Goal: Task Accomplishment & Management: Complete application form

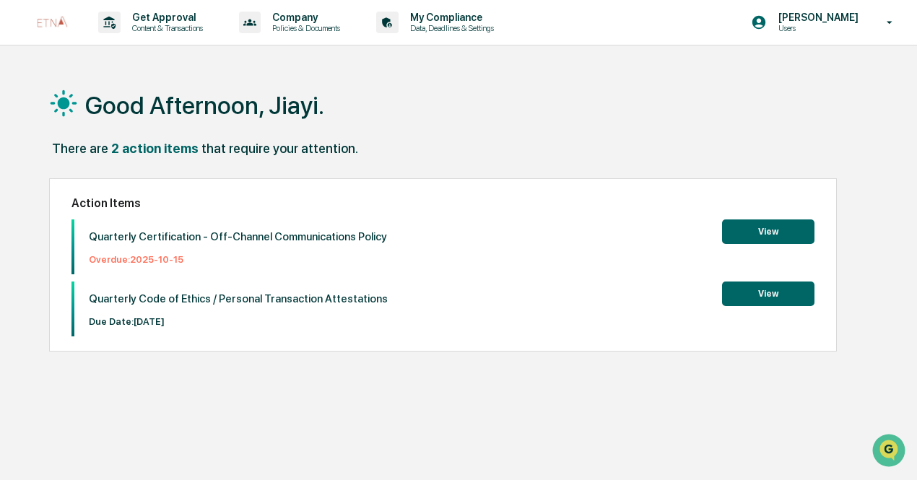
click at [740, 237] on button "View" at bounding box center [768, 232] width 92 height 25
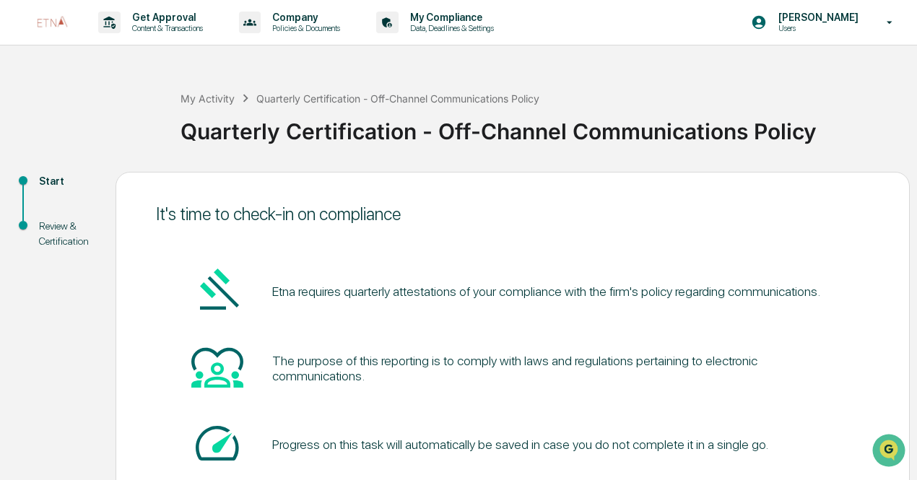
scroll to position [102, 0]
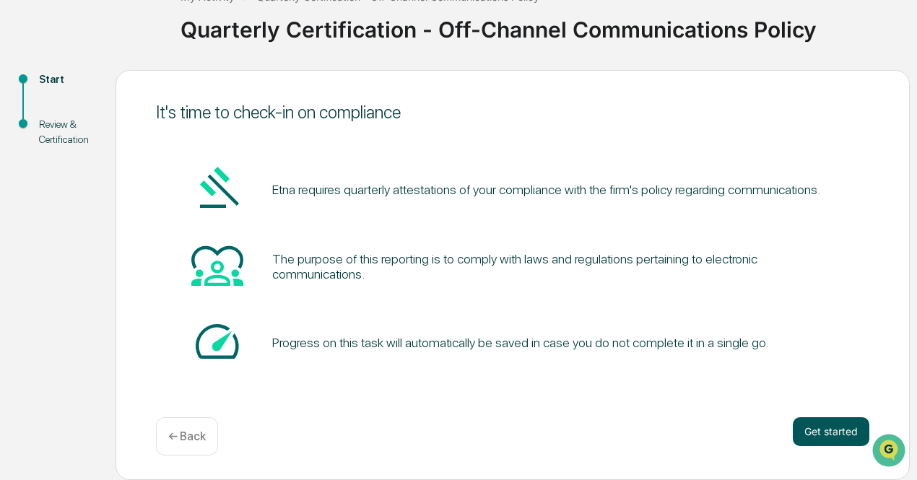
click at [816, 428] on button "Get started" at bounding box center [831, 432] width 77 height 29
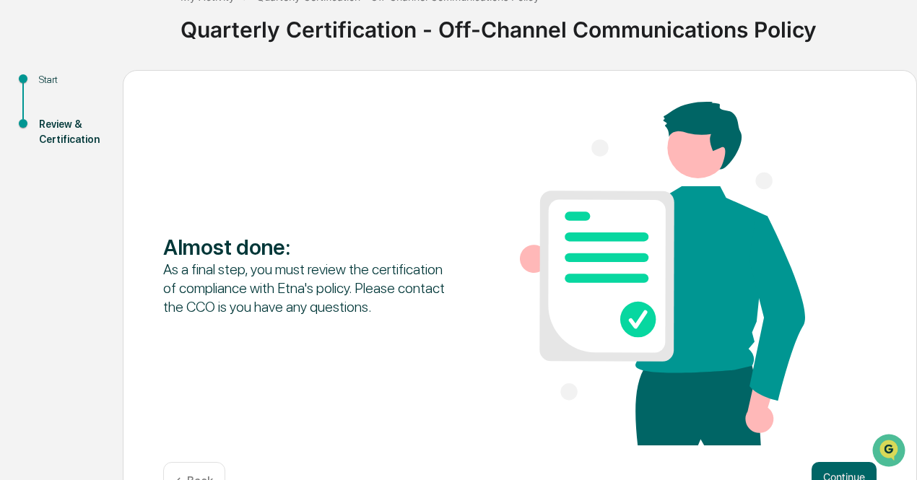
scroll to position [147, 0]
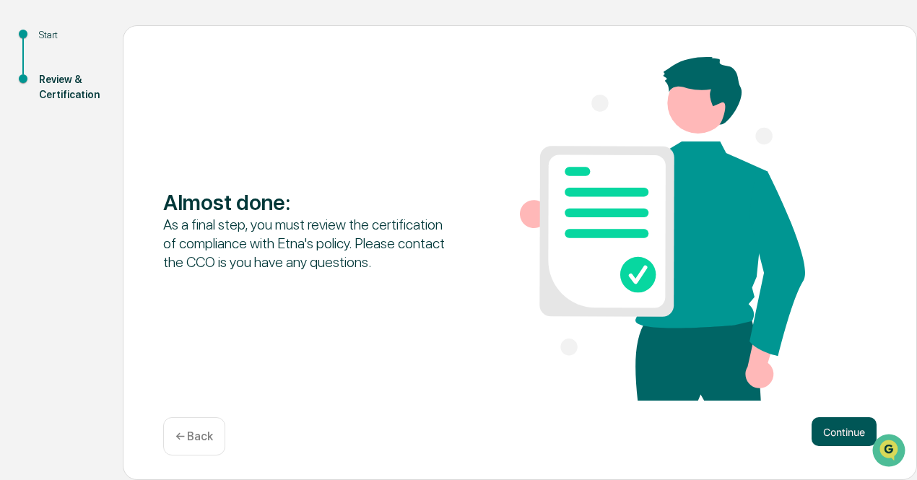
click at [839, 437] on button "Continue" at bounding box center [844, 432] width 65 height 29
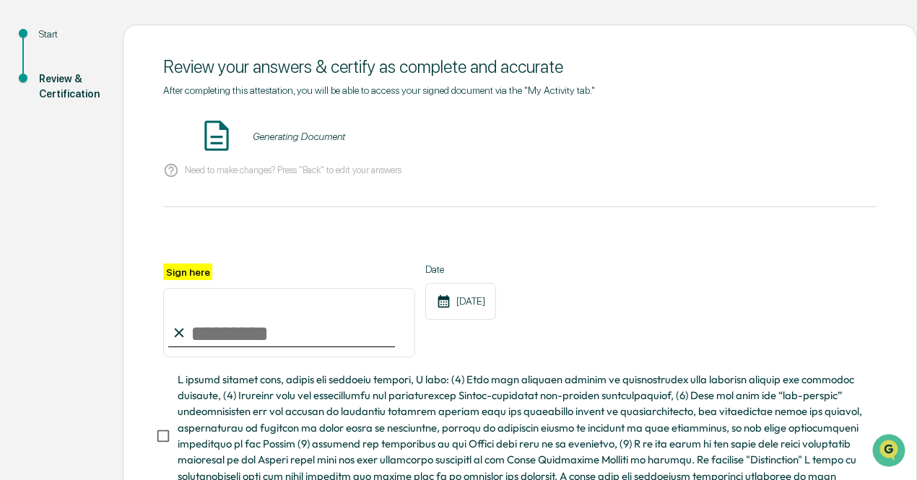
scroll to position [156, 0]
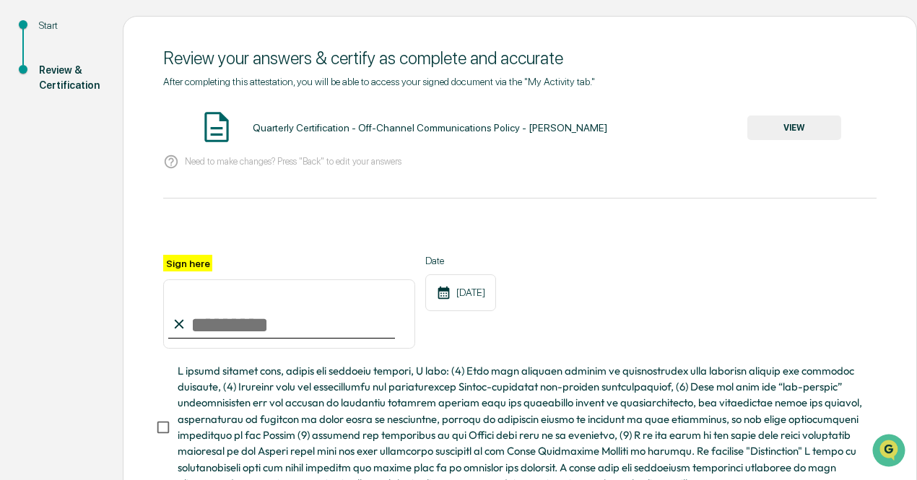
click at [254, 316] on input "Sign here" at bounding box center [289, 314] width 252 height 69
type input "**********"
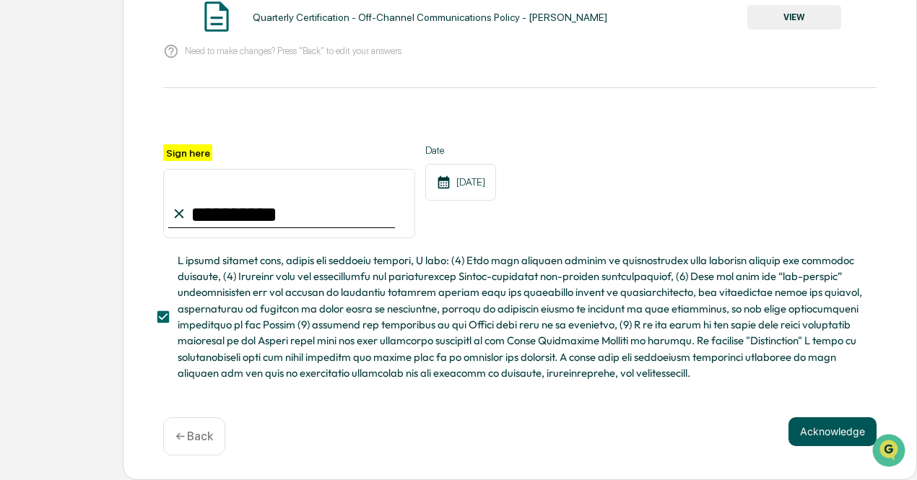
click at [827, 431] on button "Acknowledge" at bounding box center [833, 432] width 88 height 29
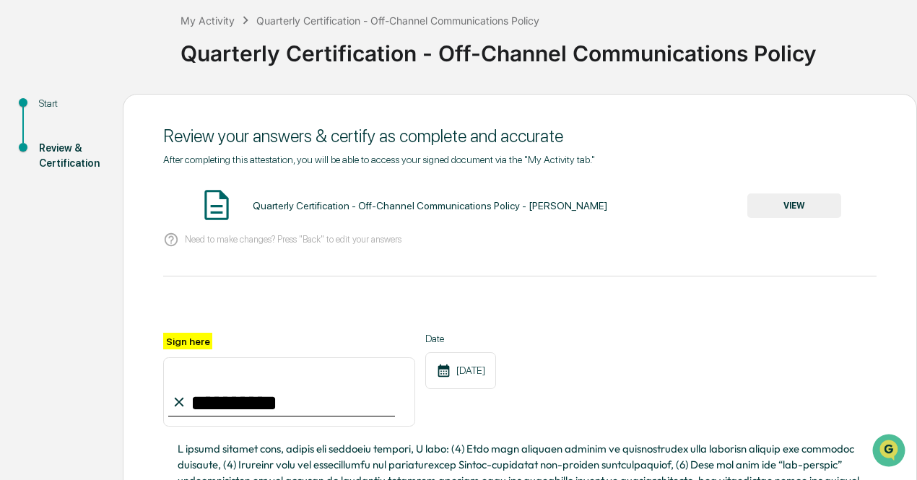
scroll to position [74, 0]
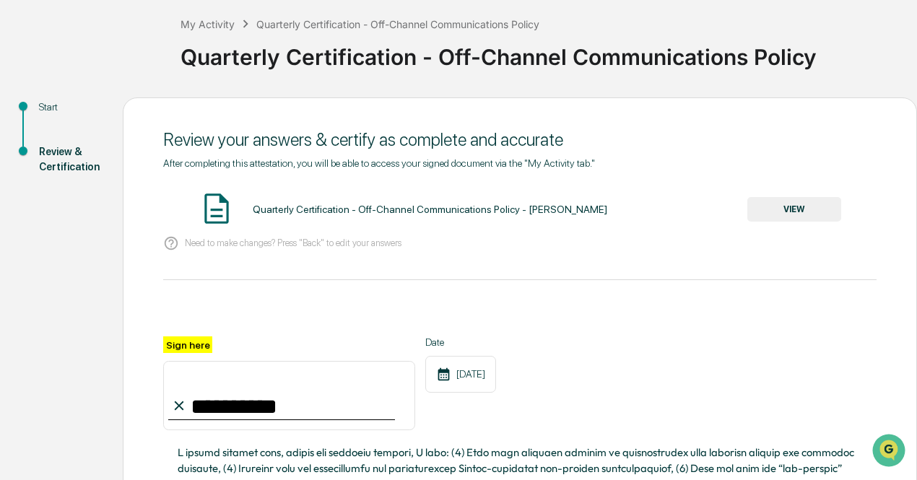
click at [797, 217] on button "VIEW" at bounding box center [795, 209] width 94 height 25
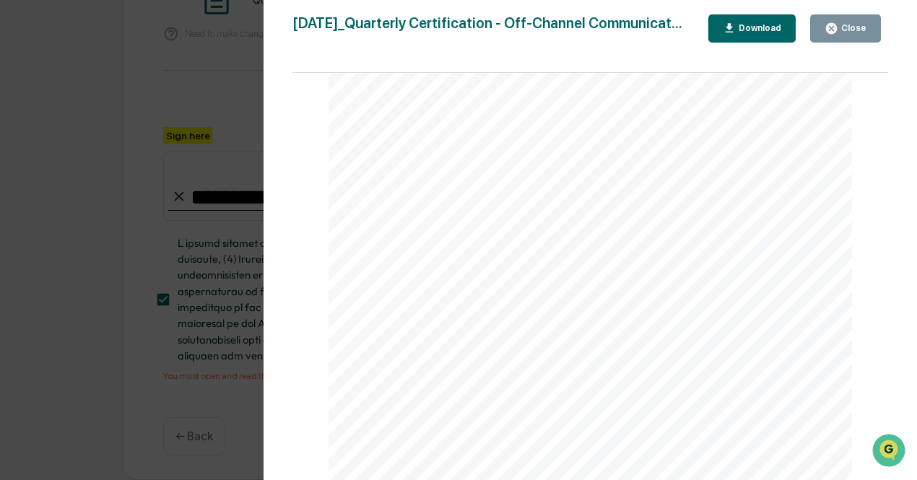
scroll to position [173, 0]
click at [844, 24] on div "Close" at bounding box center [853, 28] width 28 height 10
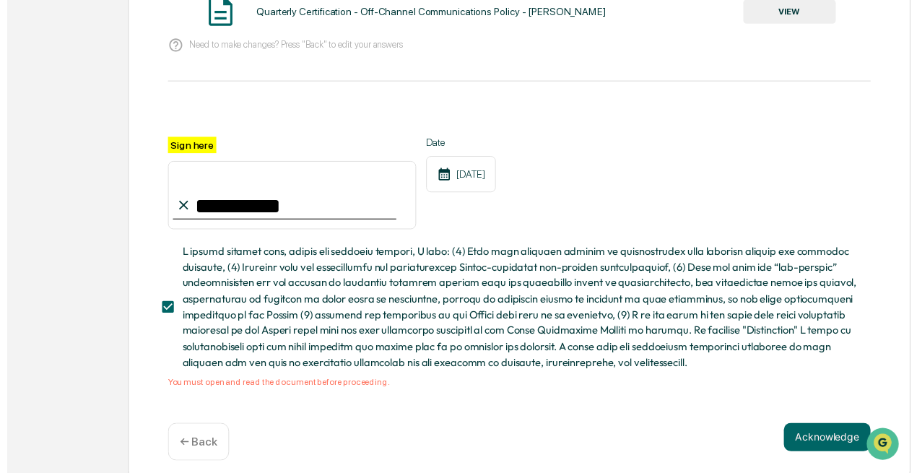
scroll to position [290, 0]
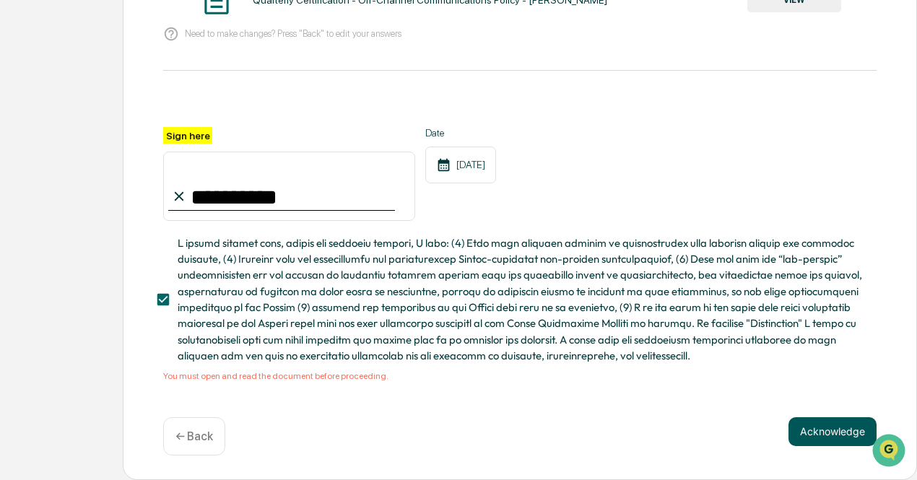
click at [827, 433] on button "Acknowledge" at bounding box center [833, 432] width 88 height 29
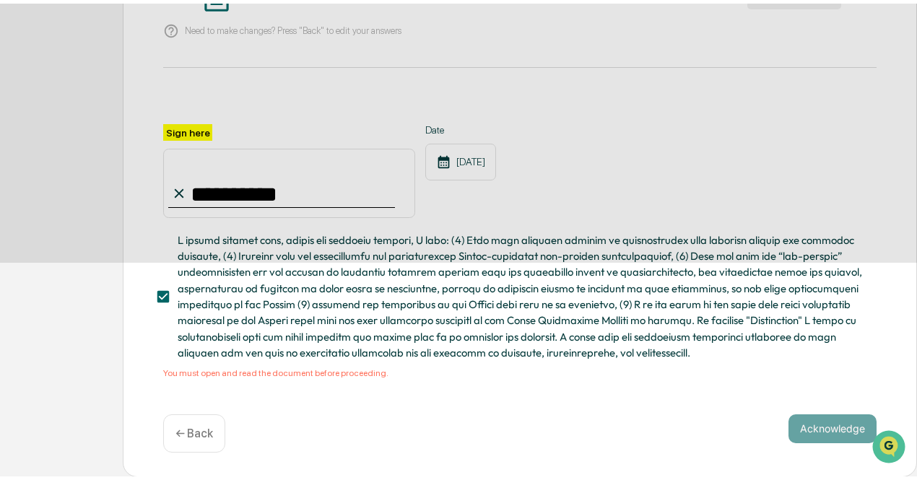
scroll to position [102, 0]
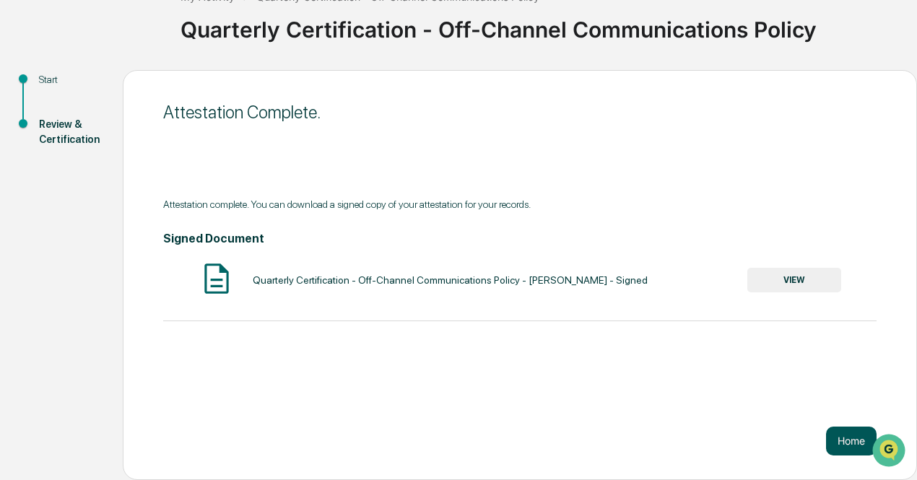
click at [837, 443] on button "Home" at bounding box center [851, 441] width 51 height 29
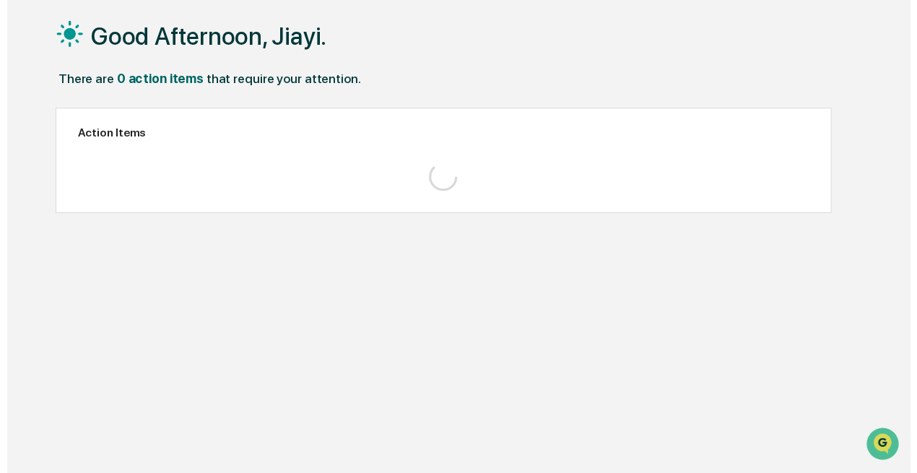
scroll to position [69, 0]
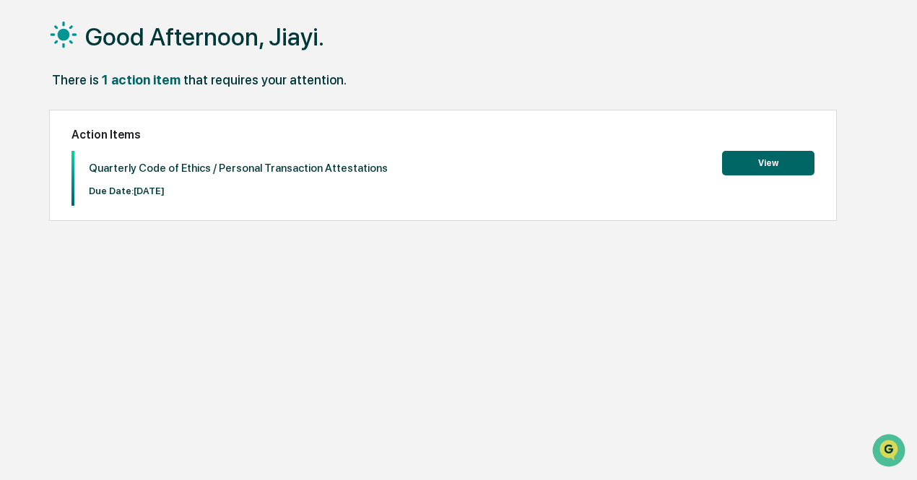
click at [732, 159] on button "View" at bounding box center [768, 163] width 92 height 25
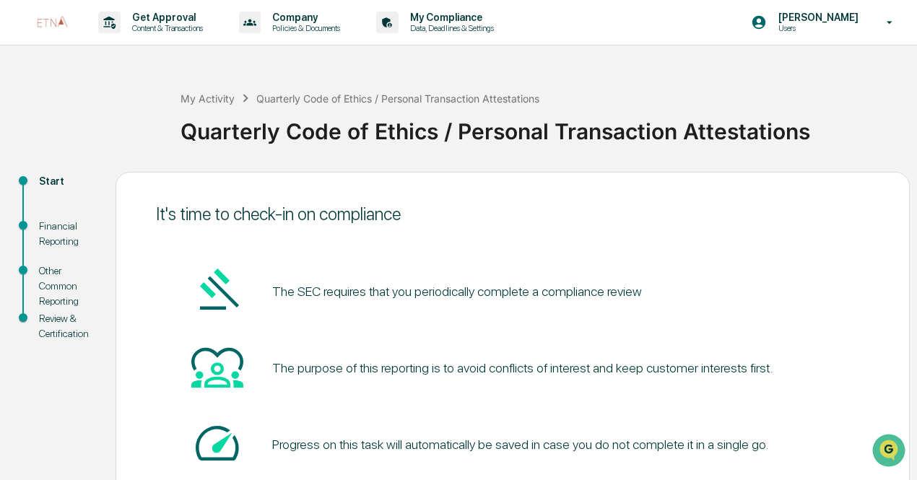
scroll to position [102, 0]
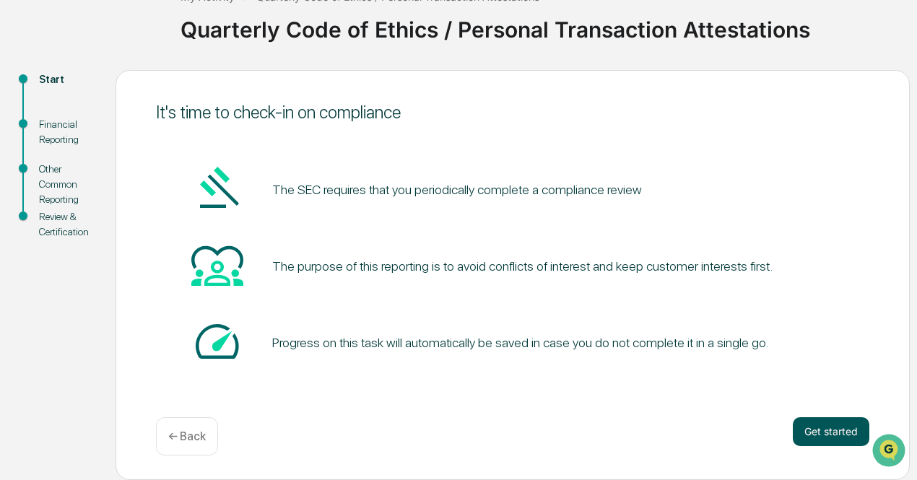
click at [808, 431] on button "Get started" at bounding box center [831, 432] width 77 height 29
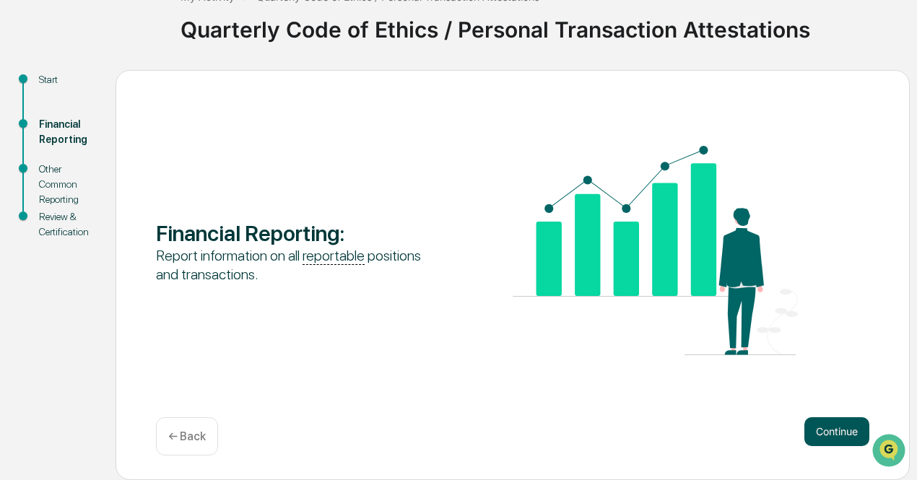
click at [826, 429] on button "Continue" at bounding box center [837, 432] width 65 height 29
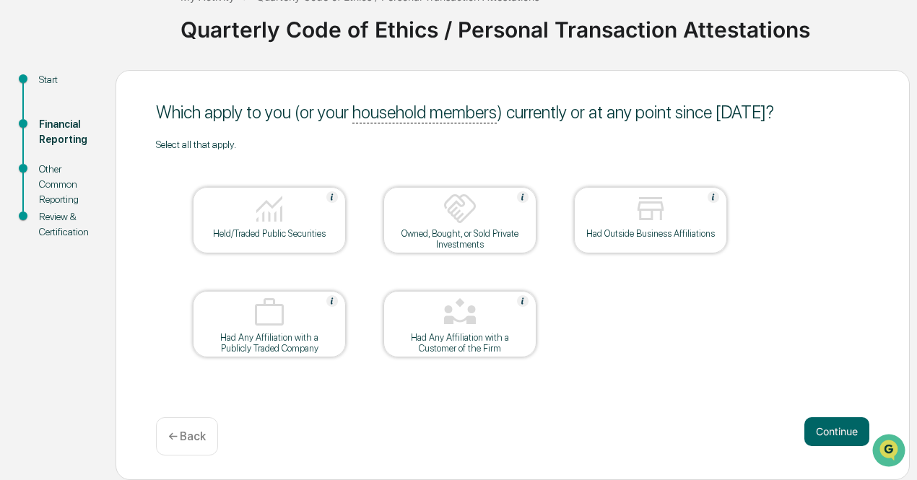
click at [816, 417] on div "Which apply to you (or your household members ) currently or at any point since…" at bounding box center [513, 275] width 795 height 410
click at [647, 220] on img at bounding box center [651, 208] width 35 height 35
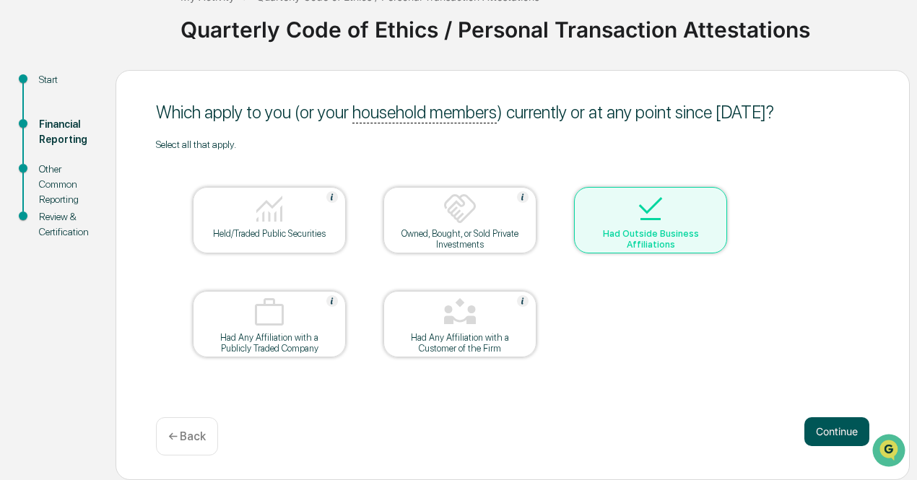
click at [837, 435] on button "Continue" at bounding box center [837, 432] width 65 height 29
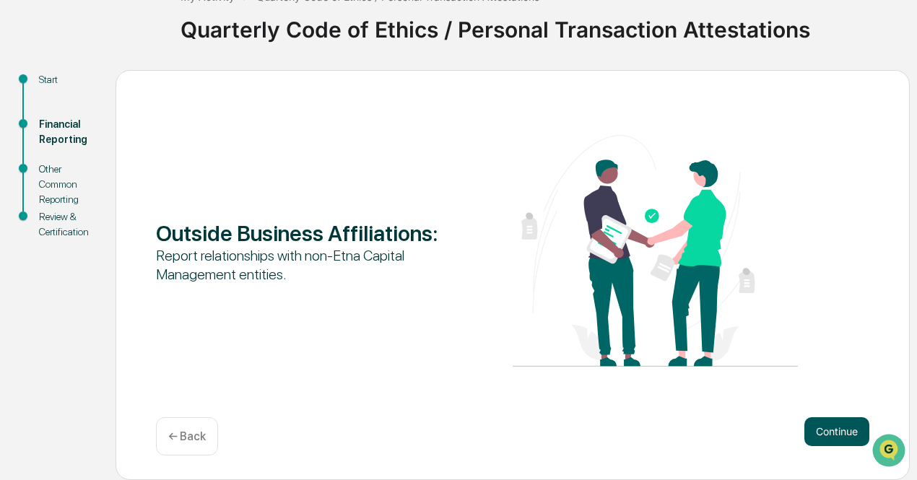
click at [825, 441] on button "Continue" at bounding box center [837, 432] width 65 height 29
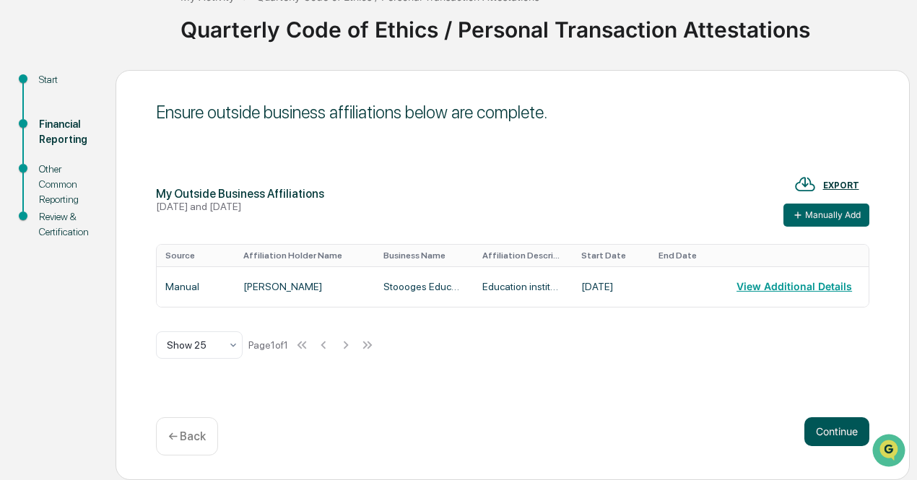
click at [817, 427] on button "Continue" at bounding box center [837, 432] width 65 height 29
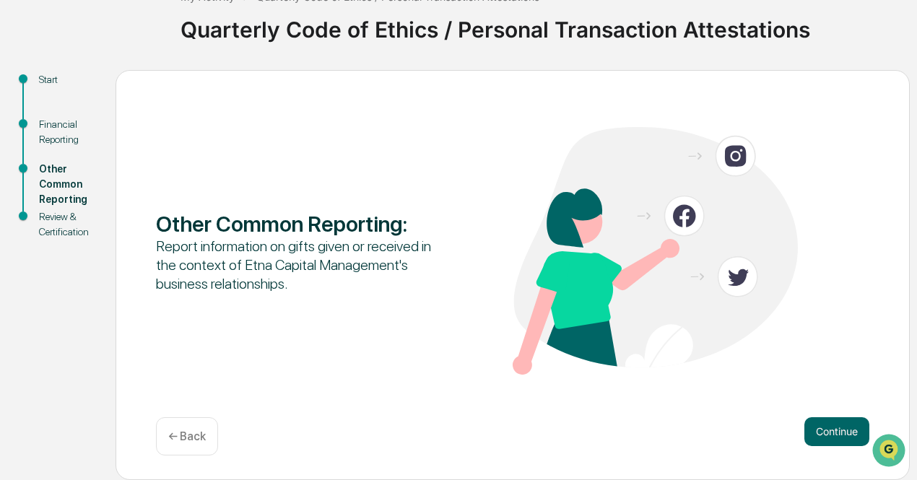
click at [485, 417] on div "Other Common Reporting : Report information on gifts given or received in the c…" at bounding box center [513, 275] width 795 height 410
click at [844, 428] on button "Continue" at bounding box center [837, 432] width 65 height 29
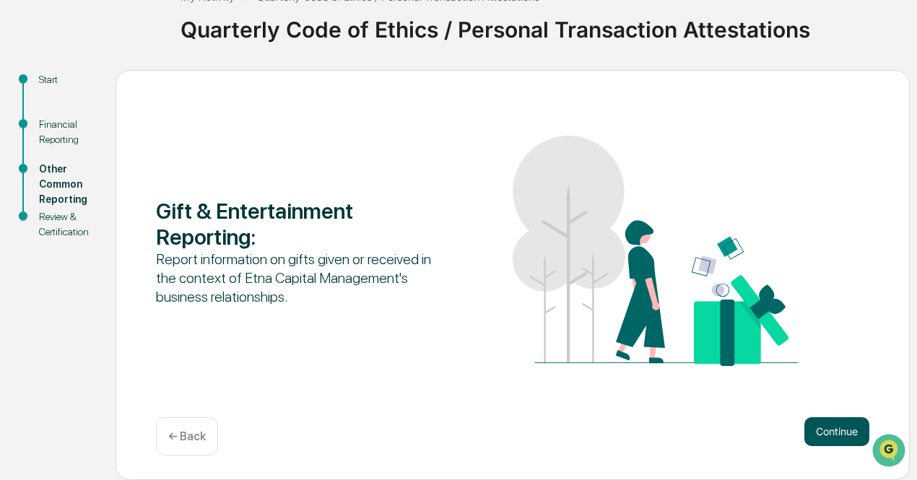
click at [817, 438] on button "Continue" at bounding box center [837, 432] width 65 height 29
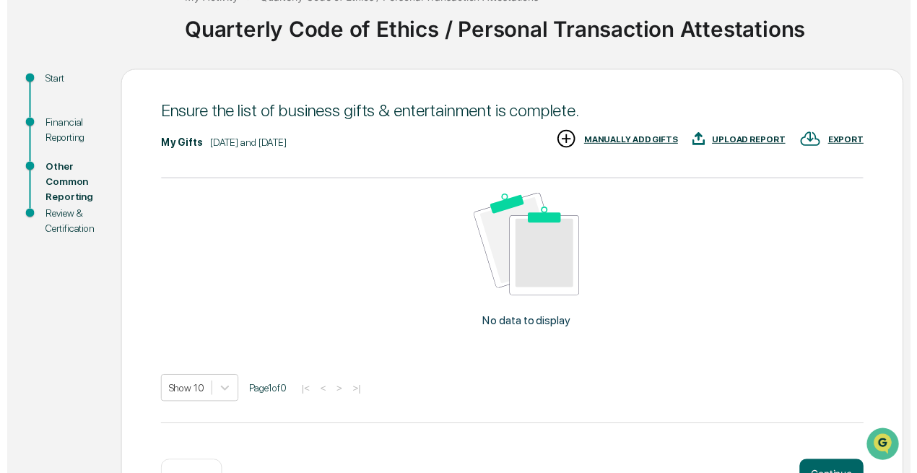
scroll to position [151, 0]
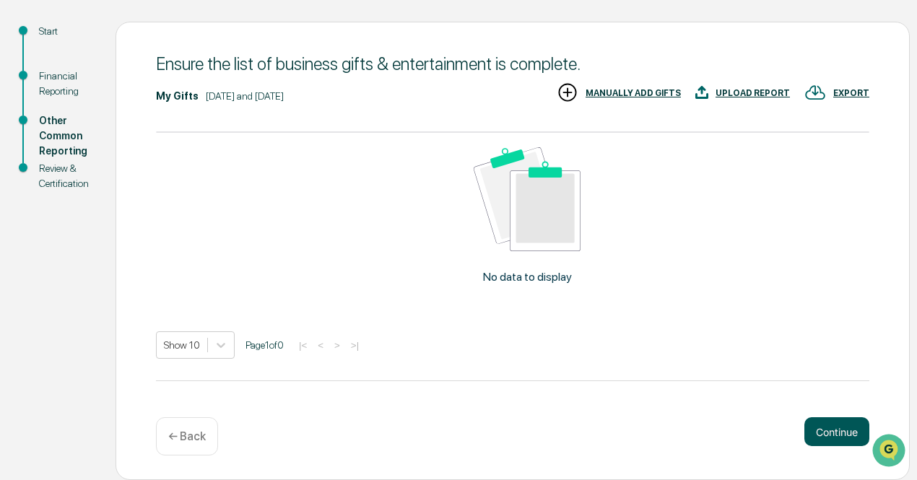
click at [816, 444] on button "Continue" at bounding box center [837, 432] width 65 height 29
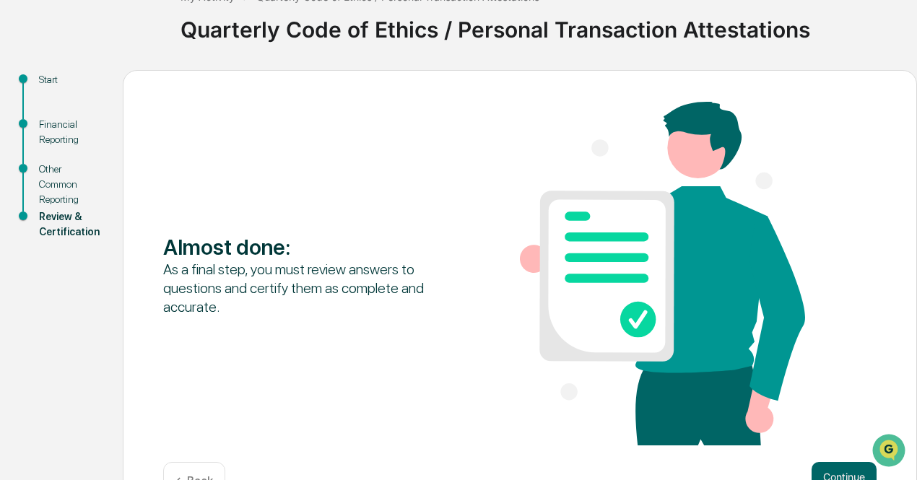
scroll to position [147, 0]
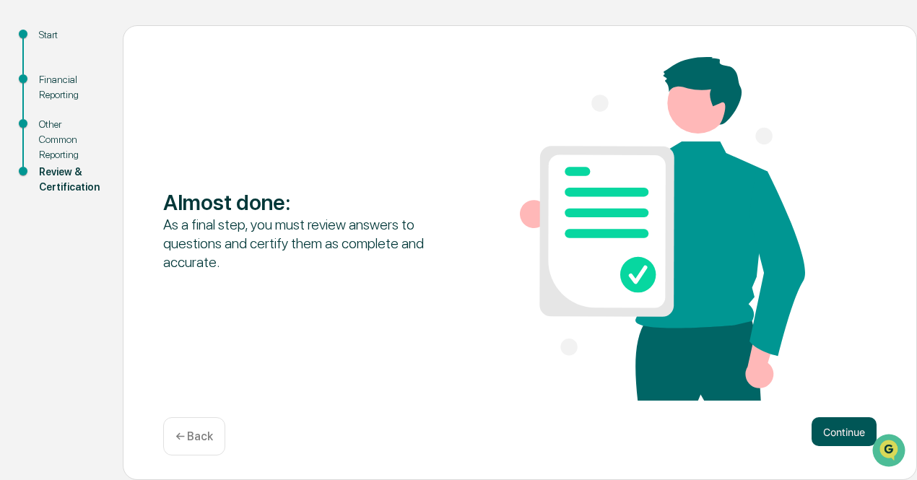
click at [830, 425] on button "Continue" at bounding box center [844, 432] width 65 height 29
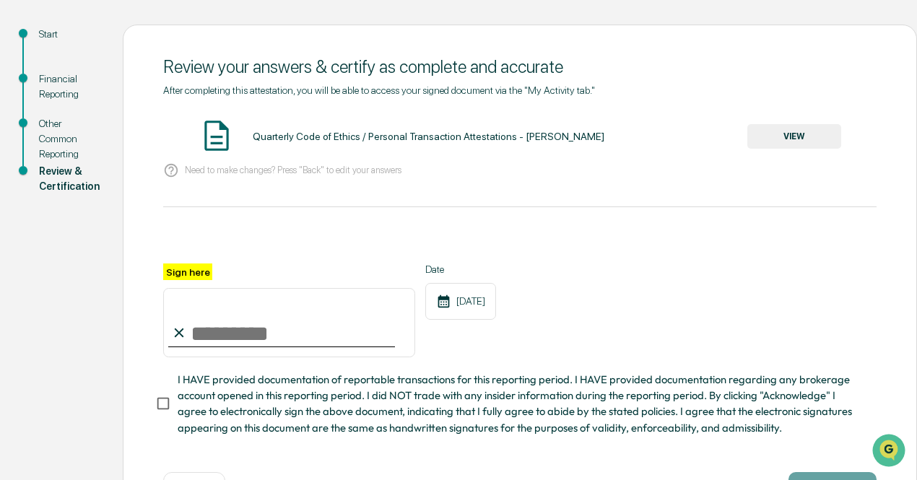
scroll to position [209, 0]
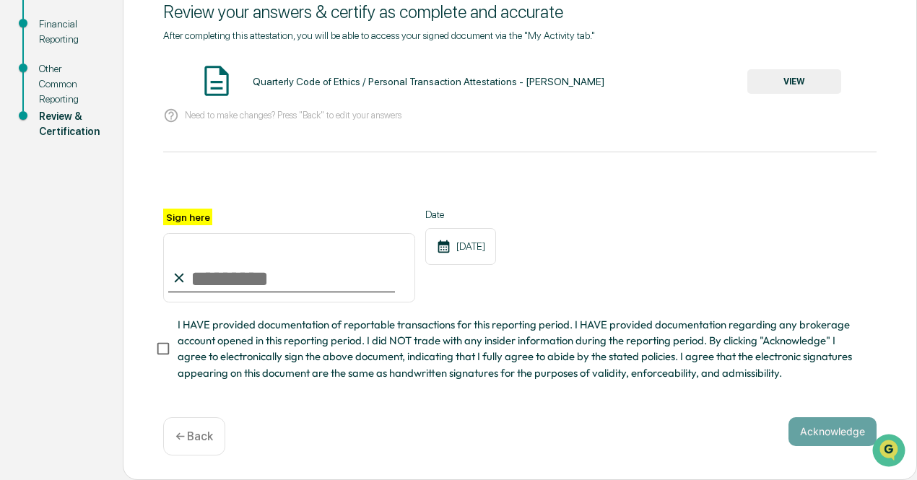
click at [277, 275] on input "Sign here" at bounding box center [289, 267] width 252 height 69
type input "**********"
click at [147, 360] on div "**********" at bounding box center [520, 225] width 795 height 511
click at [825, 426] on button "Acknowledge" at bounding box center [833, 432] width 88 height 29
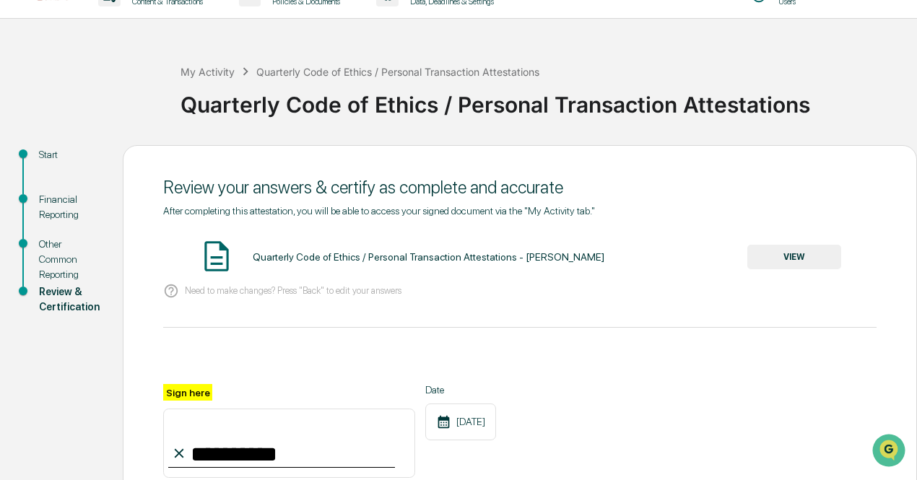
scroll to position [26, 0]
click at [792, 264] on button "VIEW" at bounding box center [795, 258] width 94 height 25
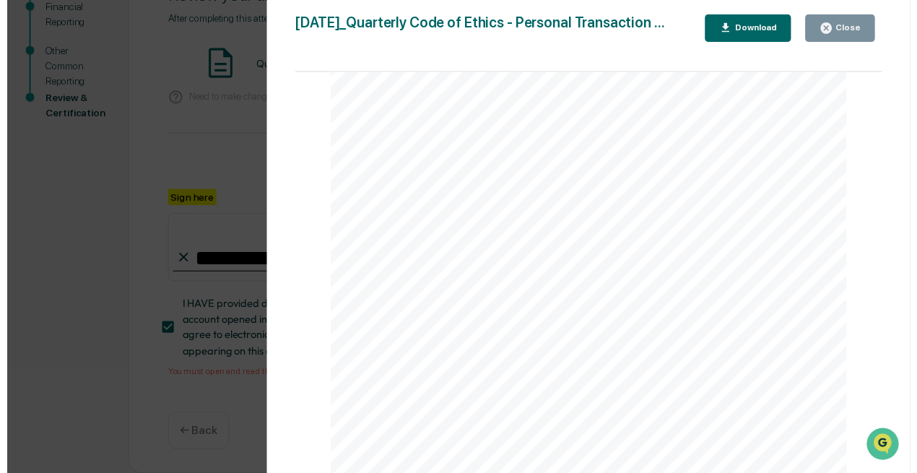
scroll to position [1000, 0]
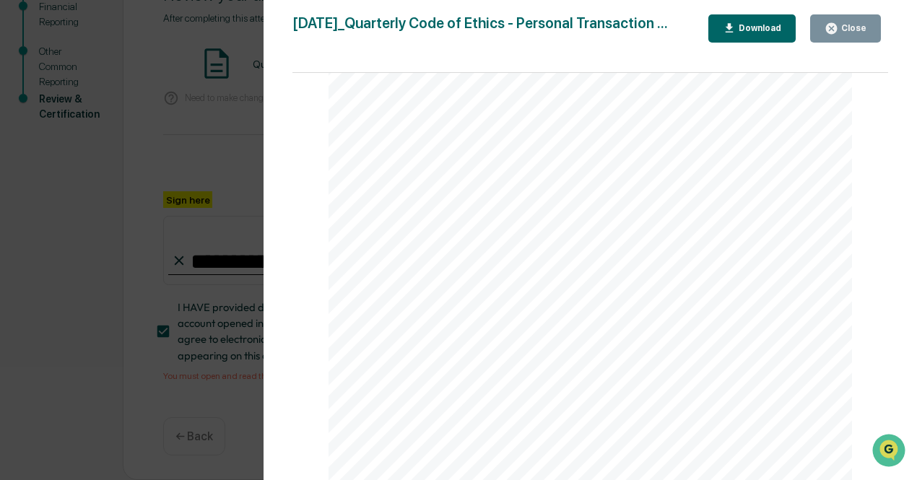
click at [823, 27] on button "Close" at bounding box center [846, 28] width 71 height 28
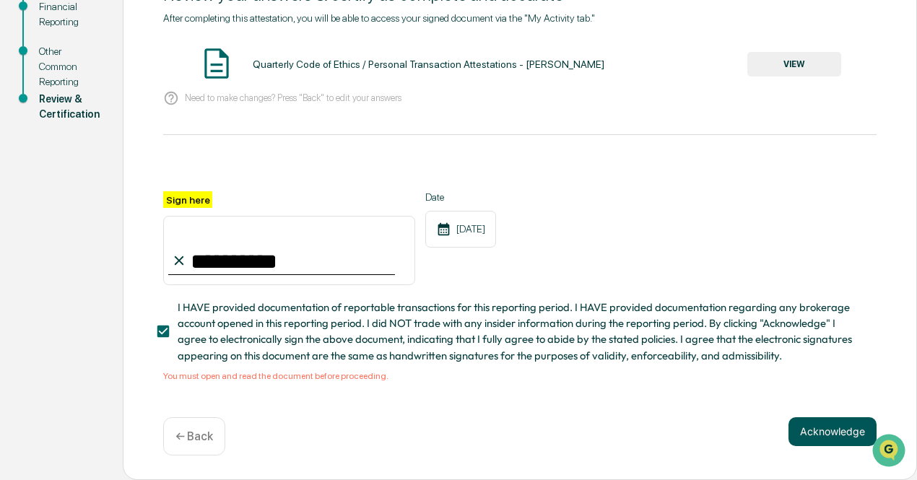
click at [806, 432] on button "Acknowledge" at bounding box center [833, 432] width 88 height 29
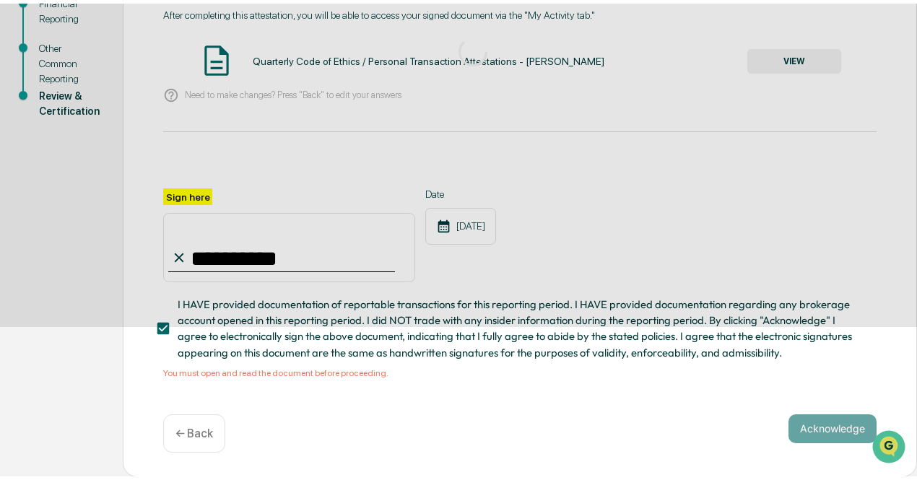
scroll to position [102, 0]
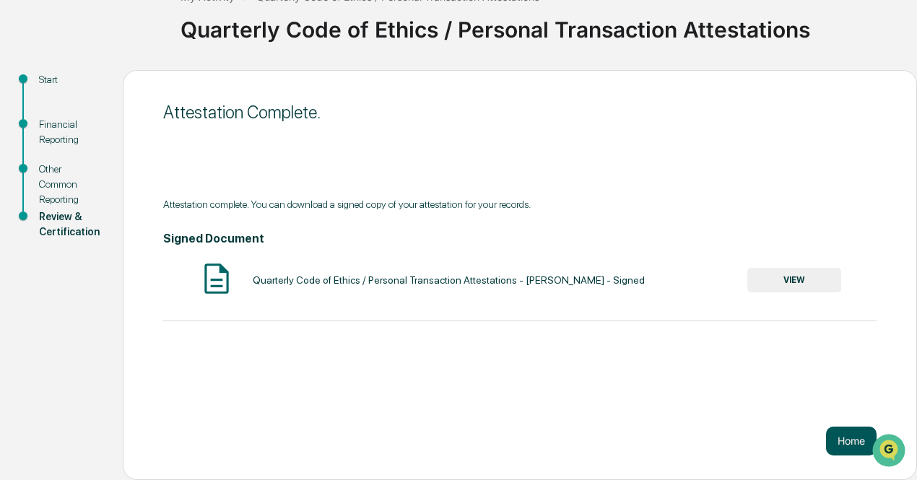
click at [841, 438] on button "Home" at bounding box center [851, 441] width 51 height 29
